Goal: Information Seeking & Learning: Learn about a topic

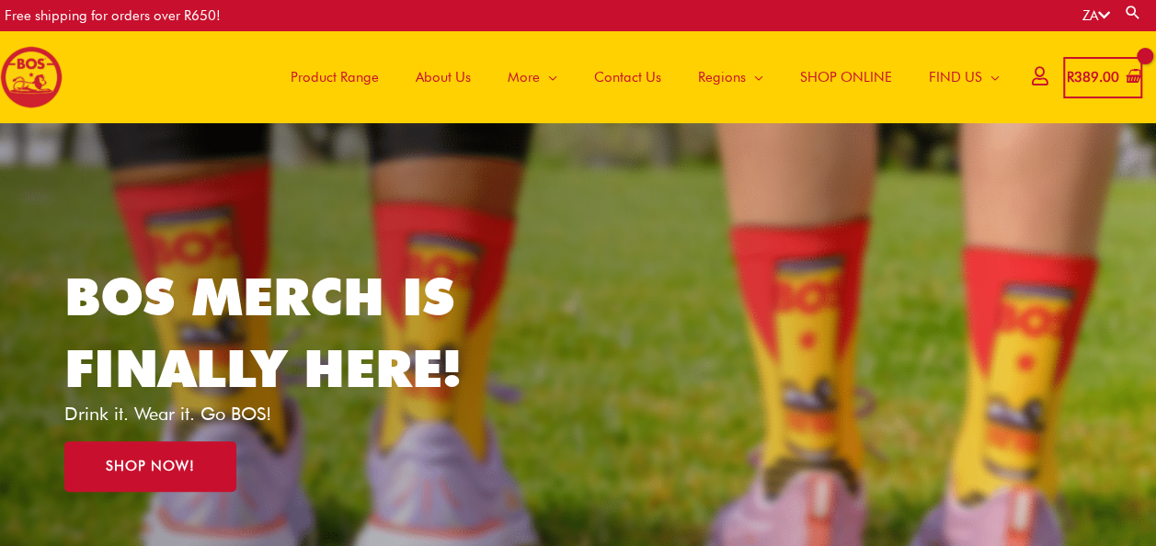
click at [447, 76] on span "About Us" at bounding box center [443, 77] width 55 height 55
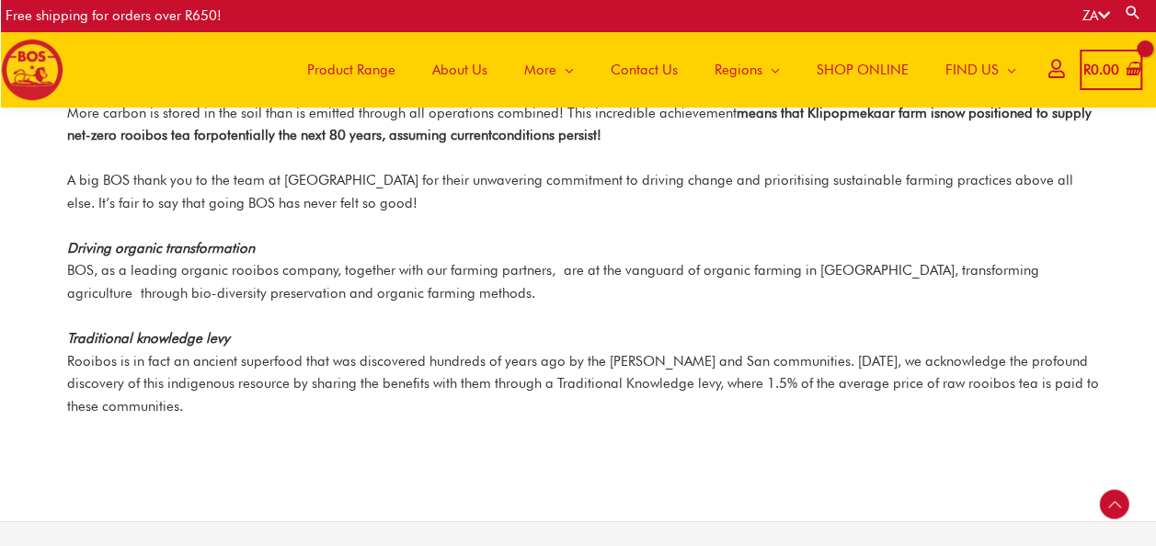
scroll to position [2844, 0]
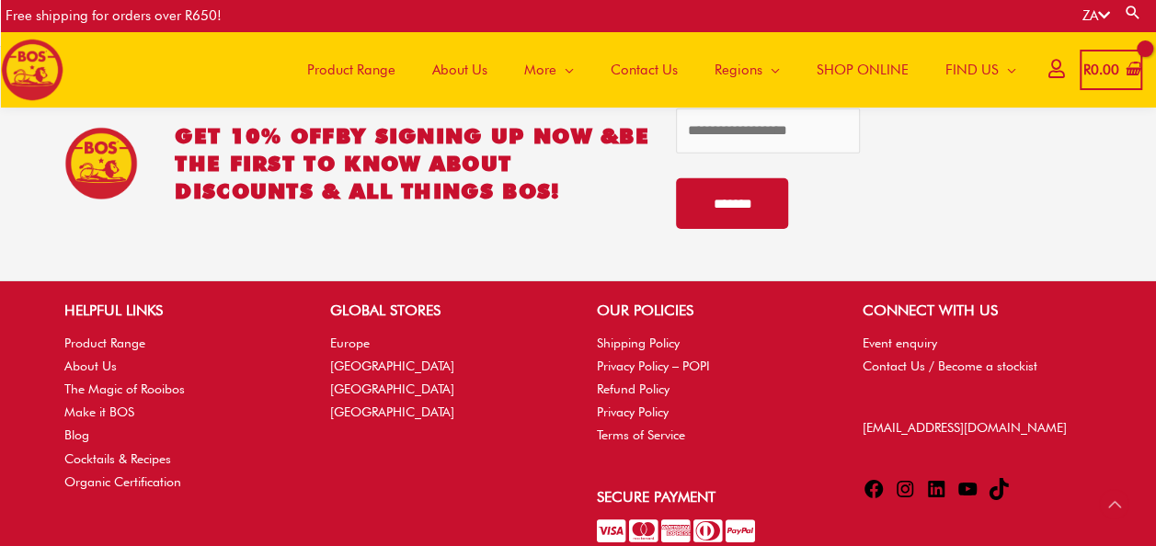
click at [457, 66] on span "About Us" at bounding box center [459, 69] width 55 height 55
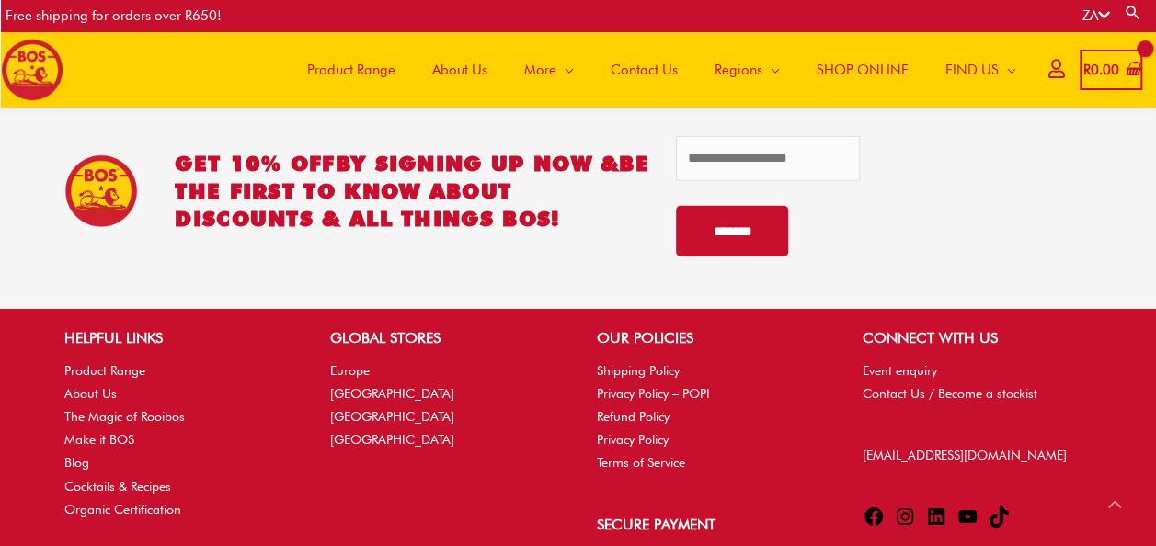
scroll to position [2845, 0]
